Goal: Complete application form: Complete application form

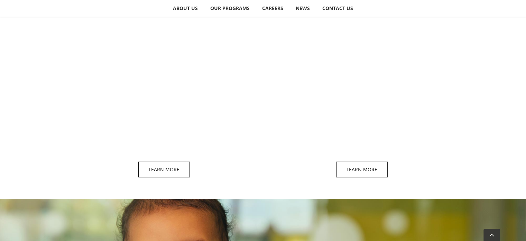
scroll to position [676, 0]
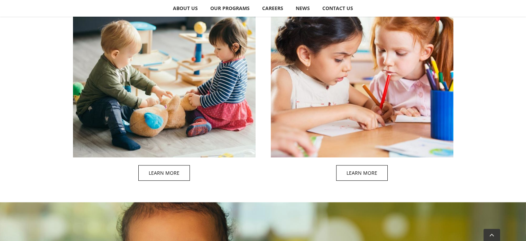
click at [383, 113] on span at bounding box center [369, 73] width 183 height 230
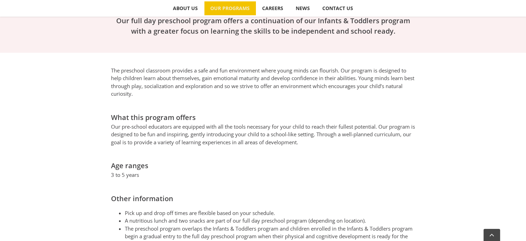
scroll to position [331, 0]
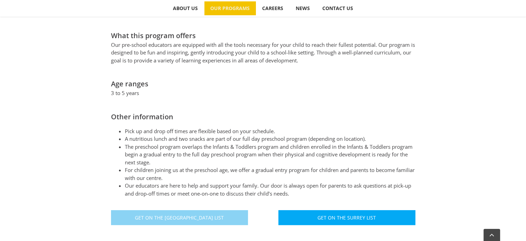
click at [193, 214] on span "Get On The North Vancouver List" at bounding box center [179, 217] width 89 height 6
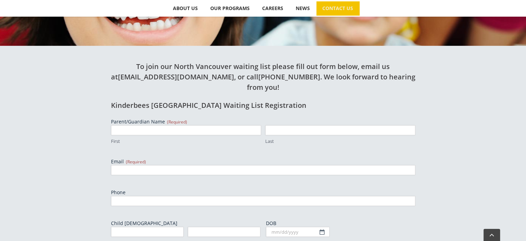
scroll to position [219, 0]
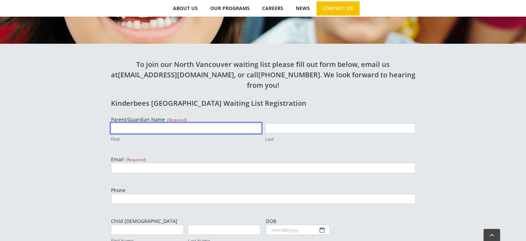
click at [133, 123] on input "First" at bounding box center [186, 128] width 150 height 10
type input "Shima"
type input "Farahbakhsh"
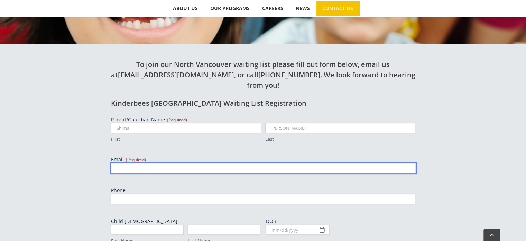
click at [172, 163] on input "Email (Required)" at bounding box center [263, 168] width 305 height 10
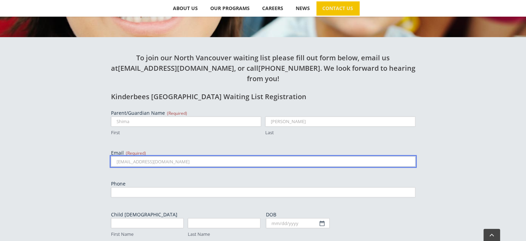
type input "shima.f@gmail.com"
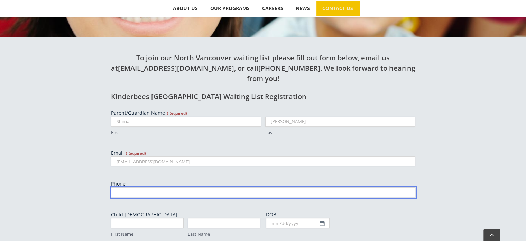
click at [171, 187] on input "Phone" at bounding box center [263, 192] width 305 height 10
type input "6047238081"
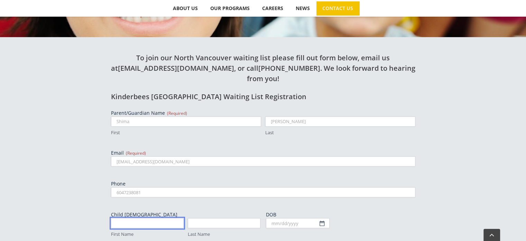
click at [163, 218] on input "First Name" at bounding box center [147, 223] width 73 height 10
type input "Jana Malek"
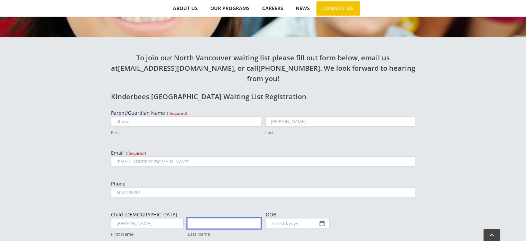
click at [194, 218] on input "Last Name" at bounding box center [224, 223] width 73 height 10
type input "Attarchi"
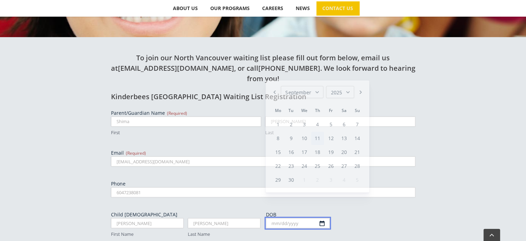
click at [277, 218] on input "DOB" at bounding box center [298, 223] width 64 height 10
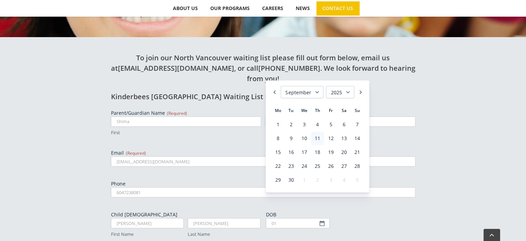
click at [318, 88] on select "January February March April May June July August September October November De…" at bounding box center [302, 92] width 43 height 12
click at [346, 91] on select "1925 1926 1927 1928 1929 1930 1931 1932 1933 1934 1935 1936 1937 1938 1939 1940…" at bounding box center [340, 92] width 28 height 12
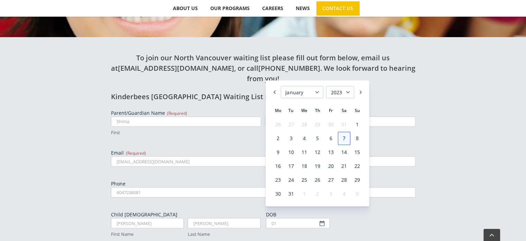
click at [345, 138] on link "7" at bounding box center [344, 138] width 12 height 13
type input "01/07/2023"
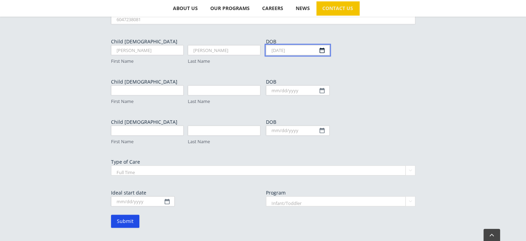
scroll to position [399, 0]
click at [187, 164] on select "Full Time Part Time" at bounding box center [263, 169] width 305 height 10
click at [111, 164] on select "Full Time Part Time" at bounding box center [263, 169] width 305 height 10
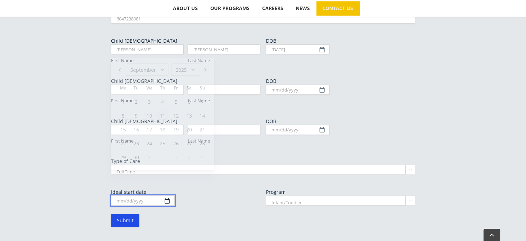
click at [168, 195] on input "Ideal start date" at bounding box center [143, 200] width 64 height 10
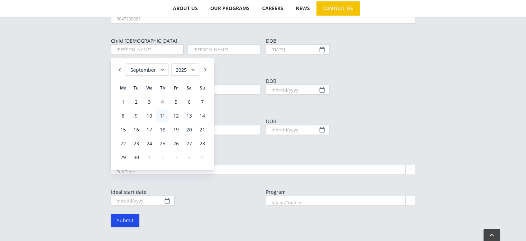
click at [163, 67] on select "January February March April May June July August September October November De…" at bounding box center [147, 69] width 43 height 12
click at [197, 67] on select "1925 1926 1927 1928 1929 1930 1931 1932 1933 1934 1935 1936 1937 1938 1939 1940…" at bounding box center [185, 69] width 28 height 12
click at [164, 104] on link "1" at bounding box center [162, 101] width 12 height 13
type input "01/01/2026"
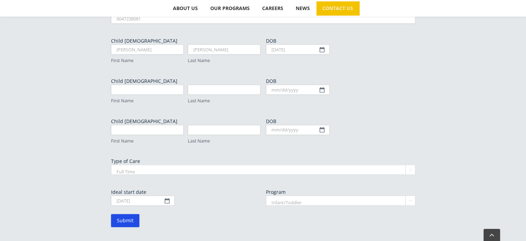
click at [292, 195] on select "Infant/Toddler Preschool" at bounding box center [341, 200] width 150 height 10
select select "Preschool"
click at [266, 195] on select "Infant/Toddler Preschool" at bounding box center [341, 200] width 150 height 10
click at [134, 214] on input "Submit" at bounding box center [125, 220] width 28 height 13
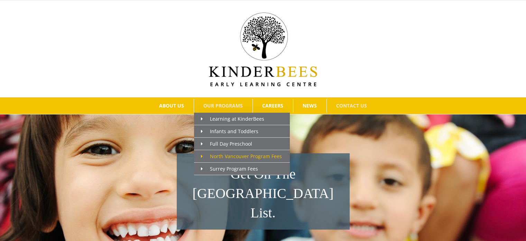
click at [210, 156] on span "North Vancouver Program Fees" at bounding box center [241, 156] width 81 height 7
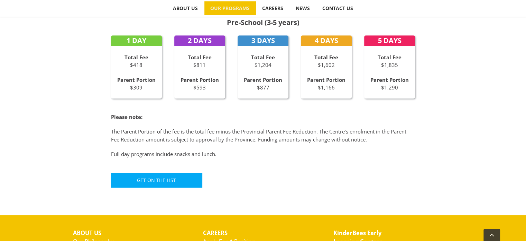
scroll to position [442, 0]
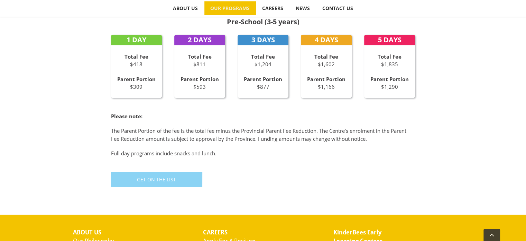
click at [129, 186] on link "Get On The List" at bounding box center [156, 179] width 91 height 15
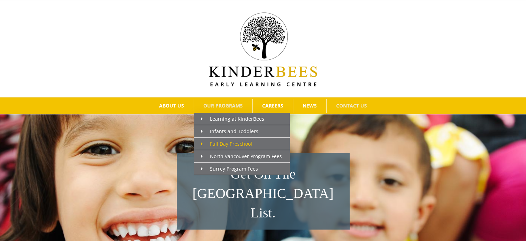
click at [223, 141] on span "Full Day Preschool" at bounding box center [226, 143] width 51 height 7
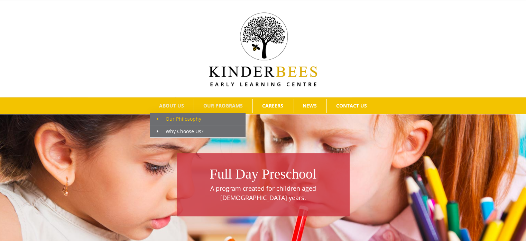
click at [168, 117] on span "Our Philosophy" at bounding box center [179, 118] width 45 height 7
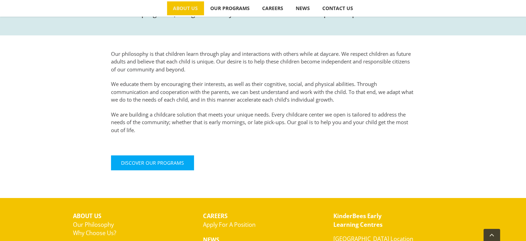
scroll to position [285, 0]
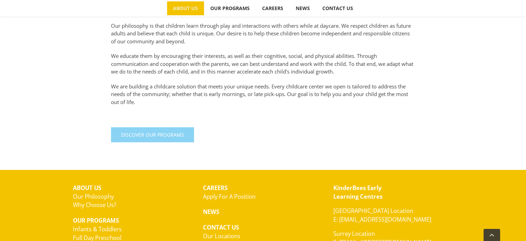
click at [130, 134] on span "Discover Our Programs" at bounding box center [152, 135] width 63 height 6
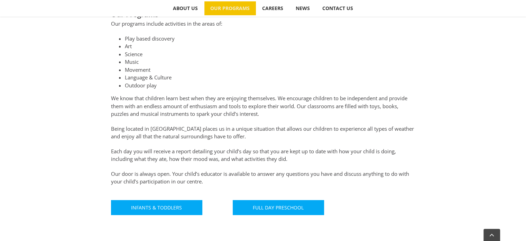
scroll to position [335, 0]
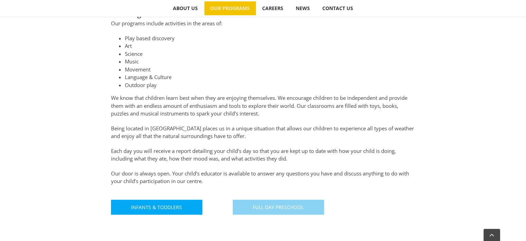
click at [260, 210] on link "Full Day Preschool" at bounding box center [278, 206] width 91 height 15
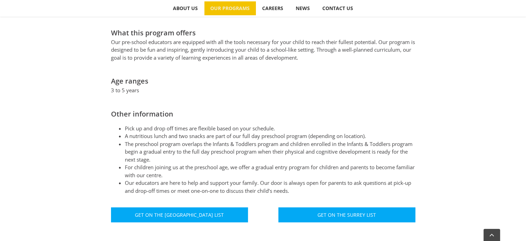
scroll to position [347, 0]
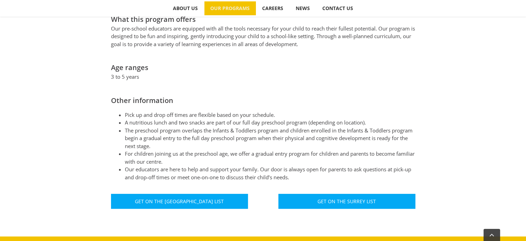
click at [260, 210] on div "The preschool classroom provides a safe and fun environment where young minds c…" at bounding box center [263, 96] width 381 height 254
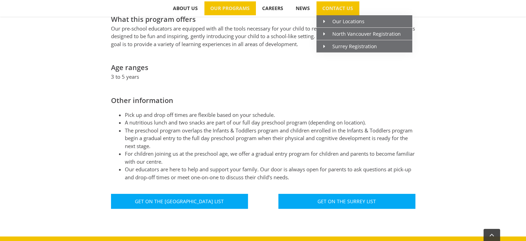
click at [345, 8] on span "CONTACT US" at bounding box center [338, 8] width 31 height 5
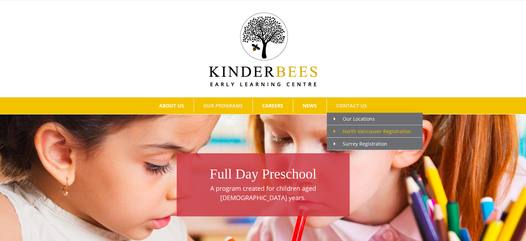
click at [348, 130] on span "North Vancouver Registration" at bounding box center [373, 131] width 78 height 7
